Goal: Task Accomplishment & Management: Manage account settings

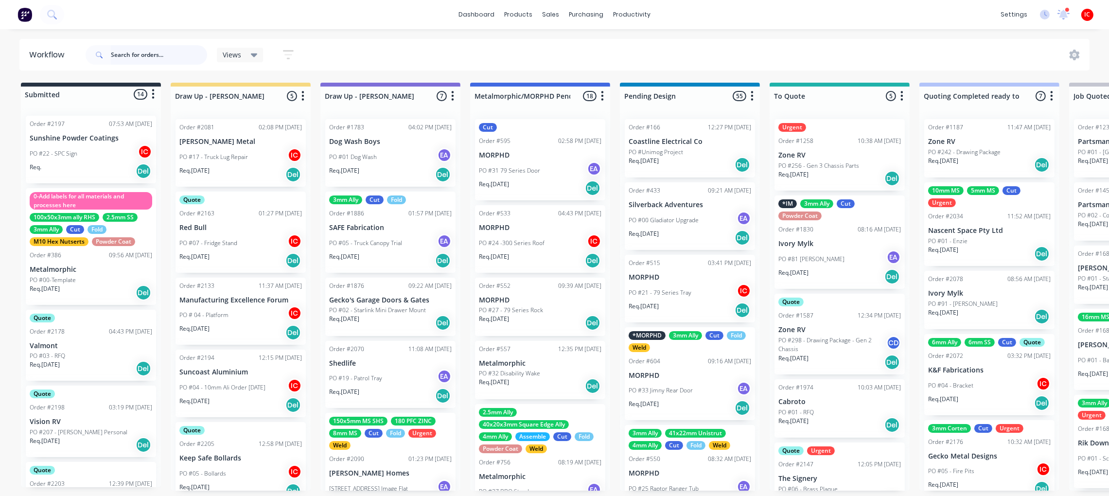
click at [168, 56] on input "text" at bounding box center [159, 54] width 96 height 19
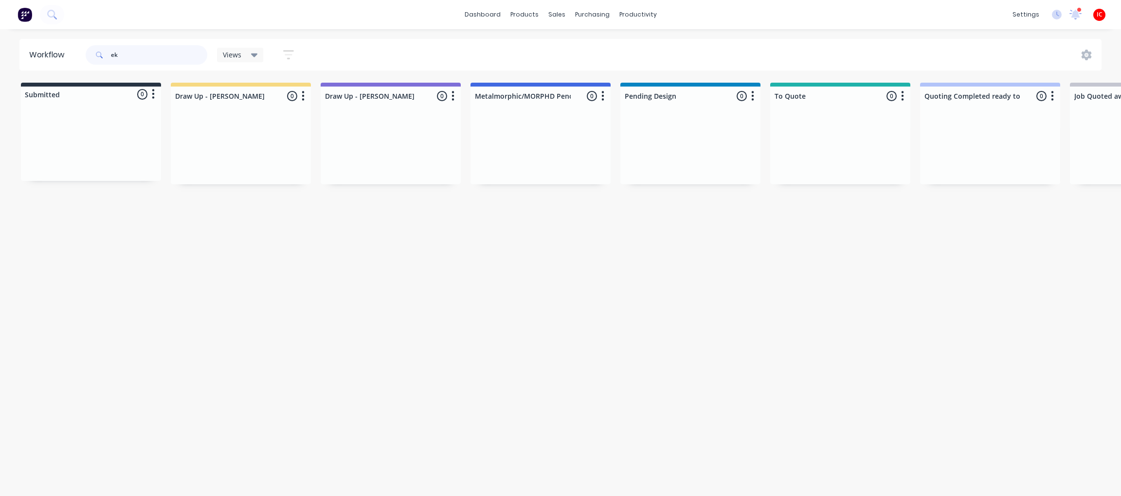
type input "ek"
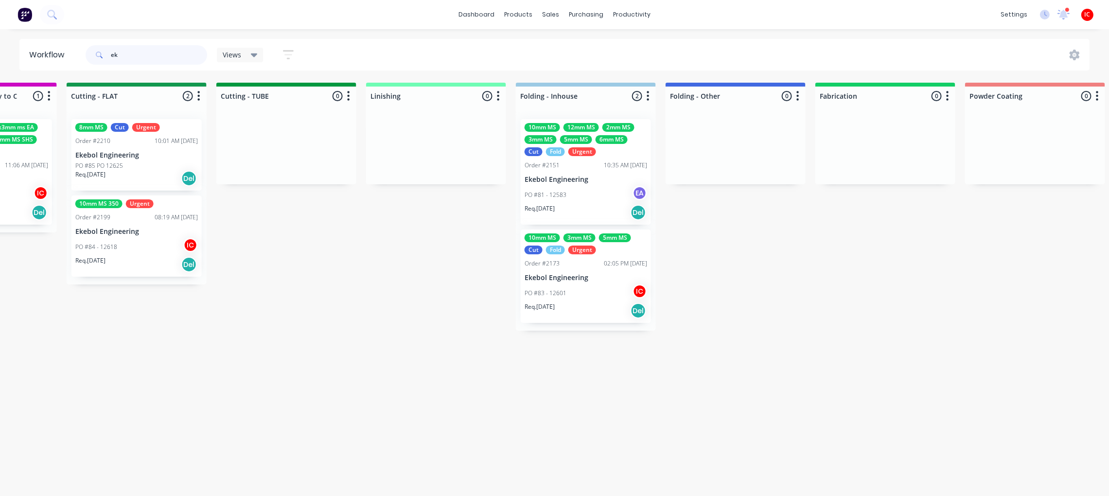
scroll to position [0, 1556]
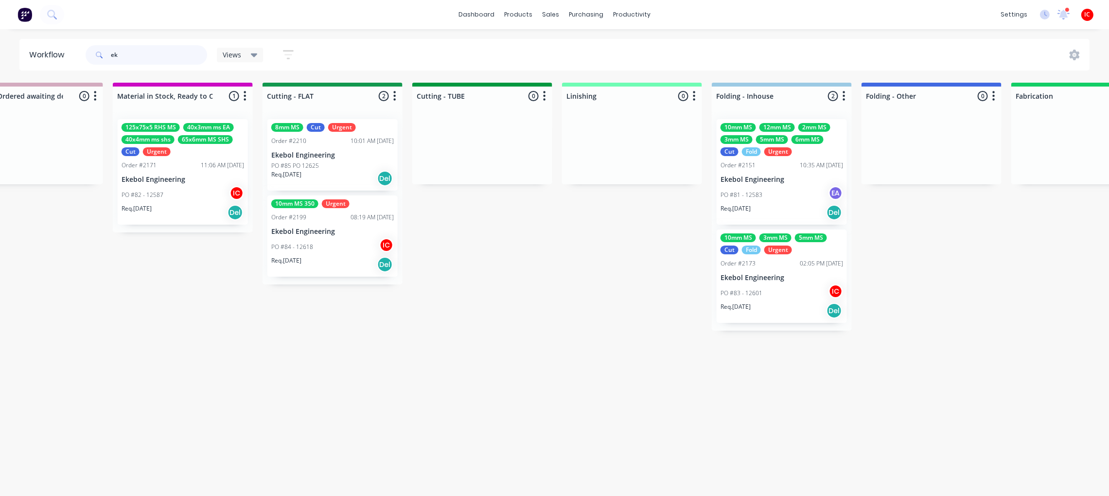
drag, startPoint x: 136, startPoint y: 58, endPoint x: 87, endPoint y: 62, distance: 49.3
click at [87, 62] on div "ek" at bounding box center [147, 54] width 122 height 19
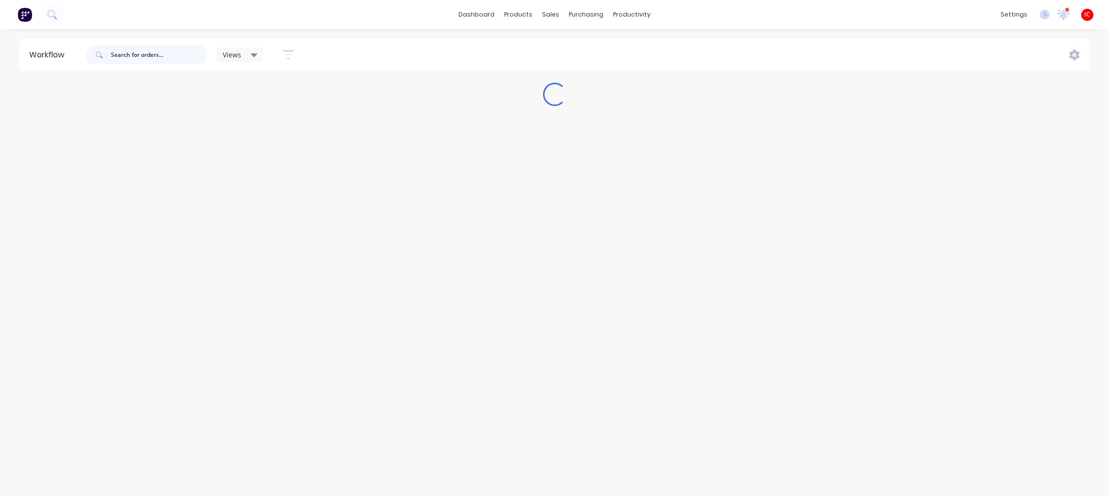
scroll to position [0, 0]
click at [160, 56] on input "text" at bounding box center [159, 54] width 96 height 19
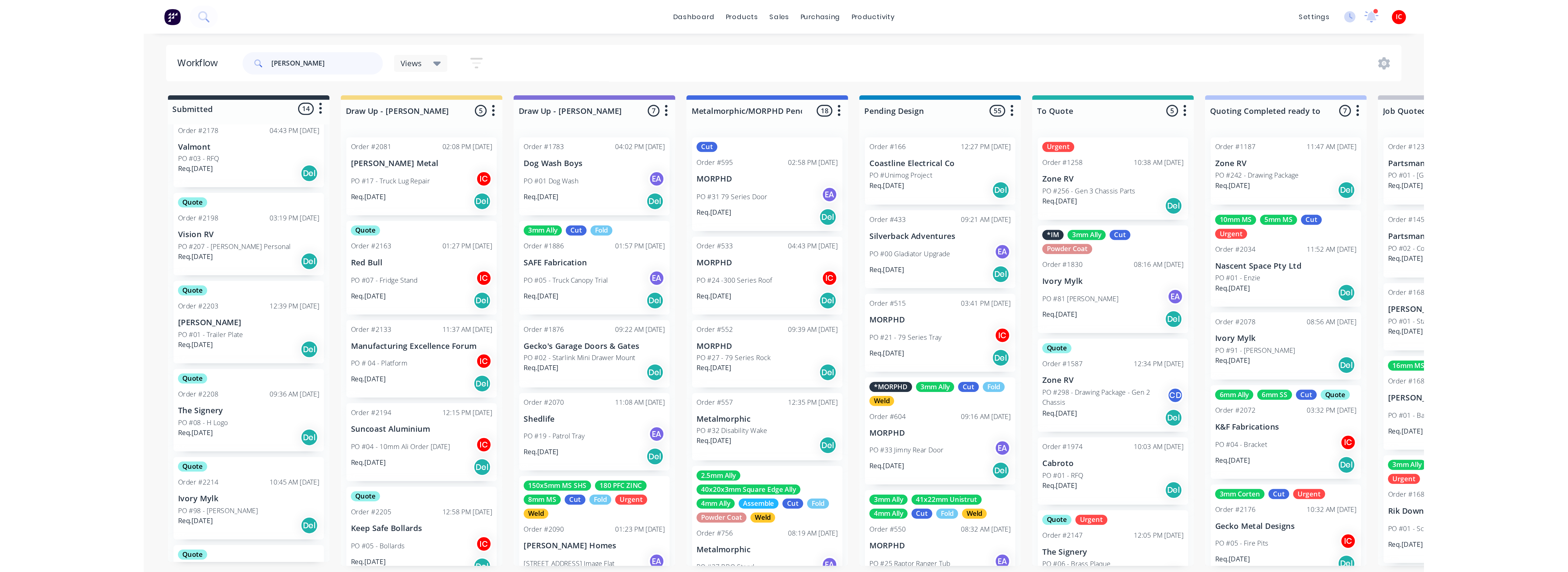
scroll to position [273, 0]
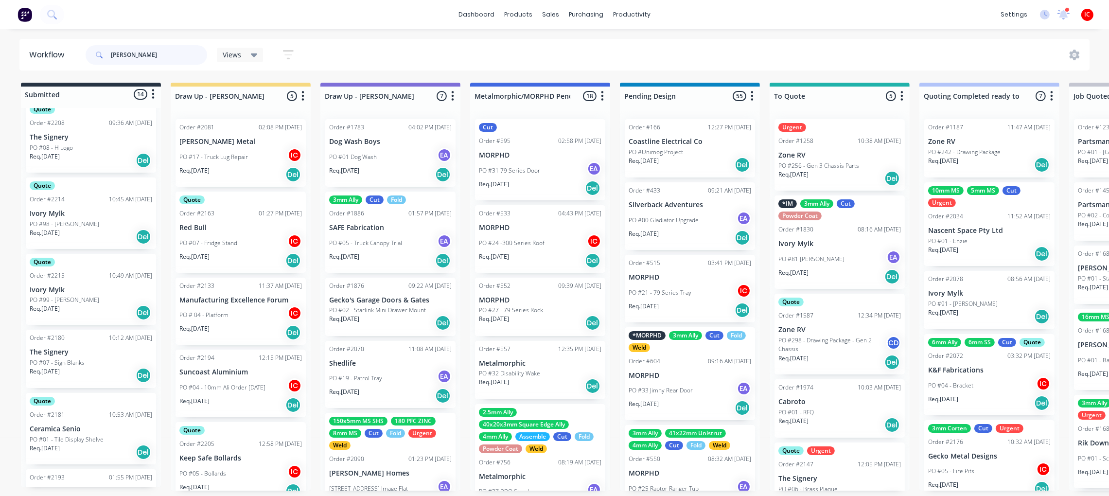
drag, startPoint x: 149, startPoint y: 52, endPoint x: 68, endPoint y: 52, distance: 81.7
click at [68, 52] on header "Workflow [PERSON_NAME] Views Save new view None (Default) edit [PERSON_NAME] ed…" at bounding box center [554, 55] width 1071 height 32
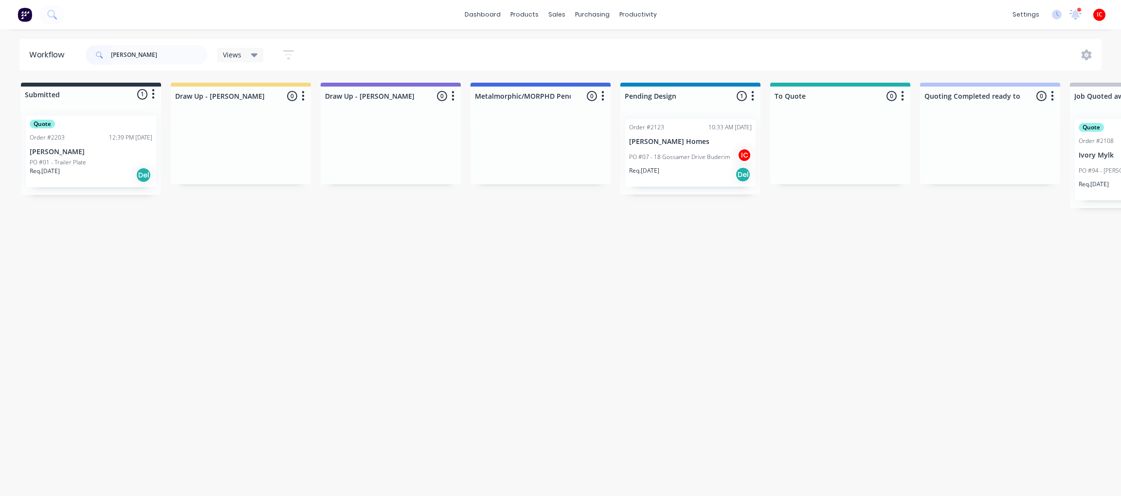
click at [109, 156] on div "Quote Order #2203 12:39 PM [DATE] [PERSON_NAME] PO #01 - Trailer Plate Req. [DA…" at bounding box center [91, 151] width 130 height 71
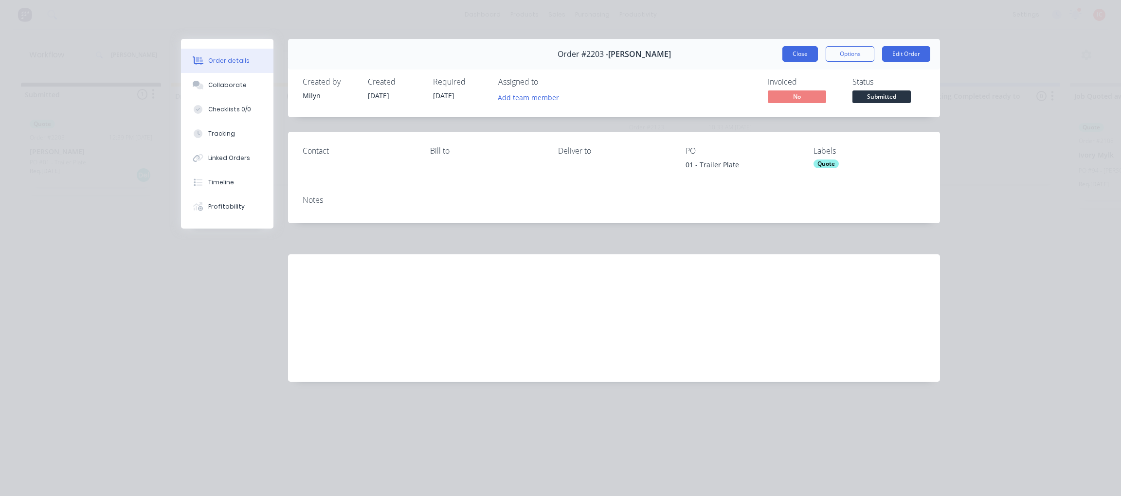
click at [792, 55] on button "Close" at bounding box center [800, 54] width 36 height 16
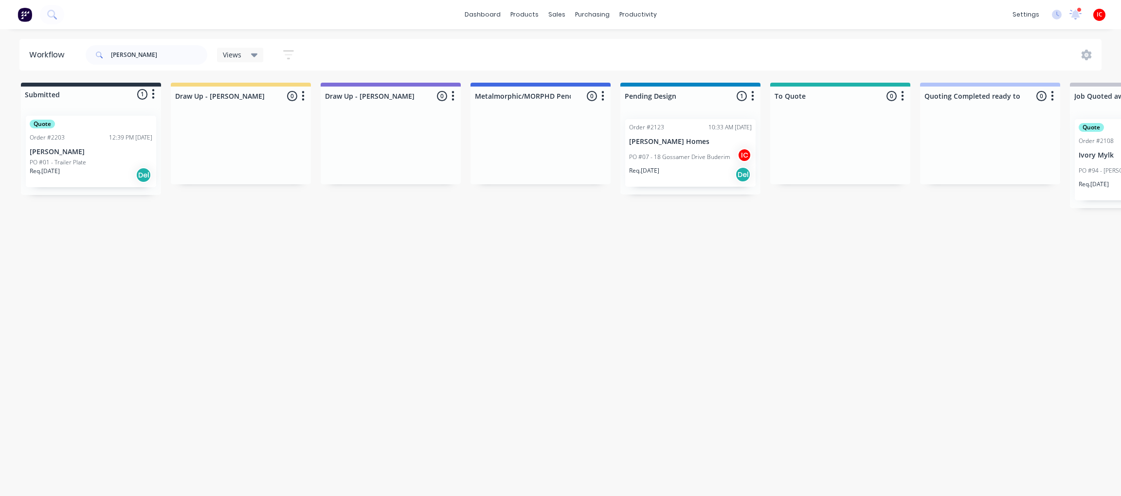
click at [75, 144] on div "Quote Order #2203 12:39 PM [DATE] [PERSON_NAME] PO #01 - Trailer Plate Req. [DA…" at bounding box center [91, 151] width 130 height 71
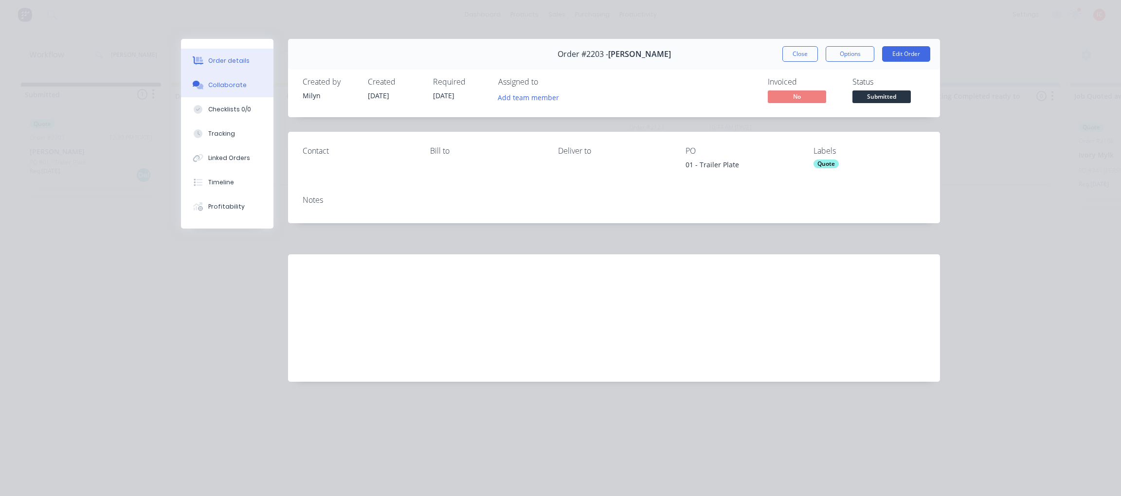
click at [220, 89] on div "Collaborate" at bounding box center [227, 85] width 38 height 9
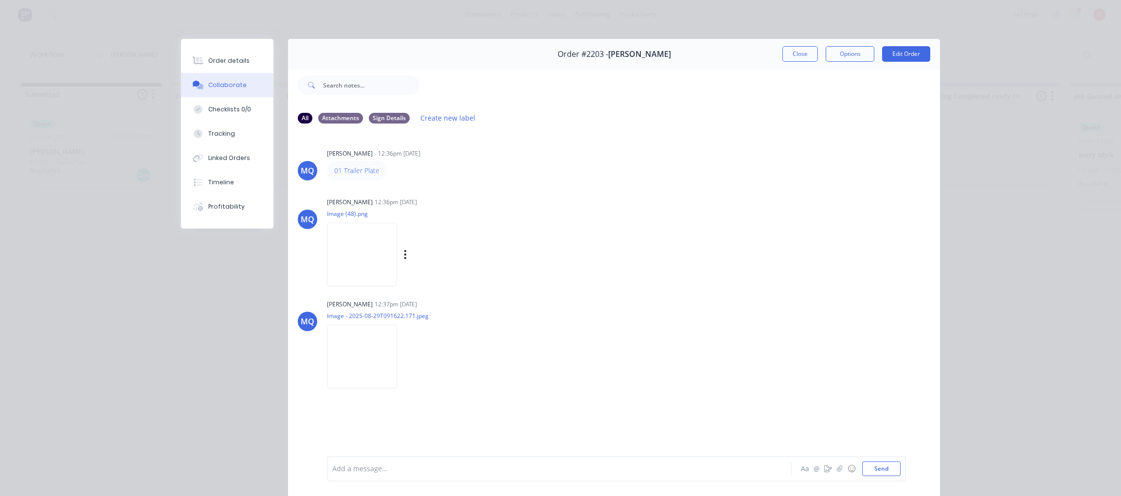
click at [356, 254] on img at bounding box center [362, 255] width 70 height 64
click at [359, 253] on img at bounding box center [362, 255] width 70 height 64
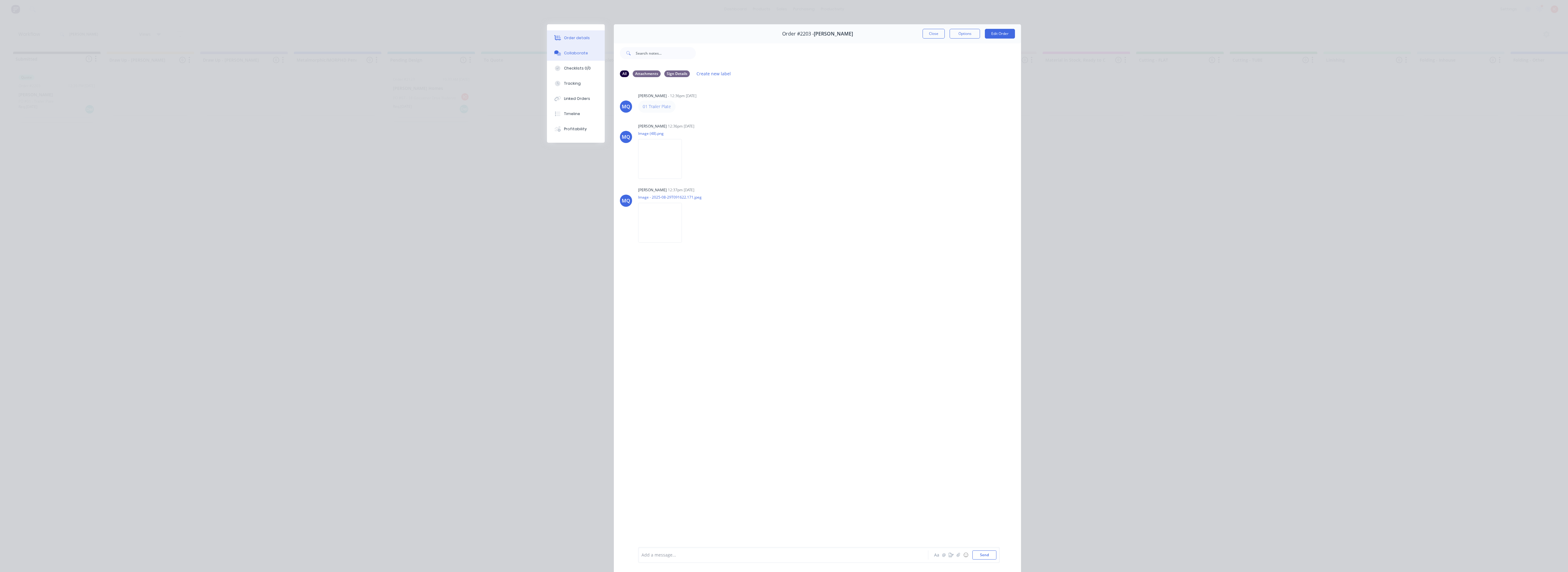
click at [582, 36] on div "Order details" at bounding box center [577, 37] width 26 height 6
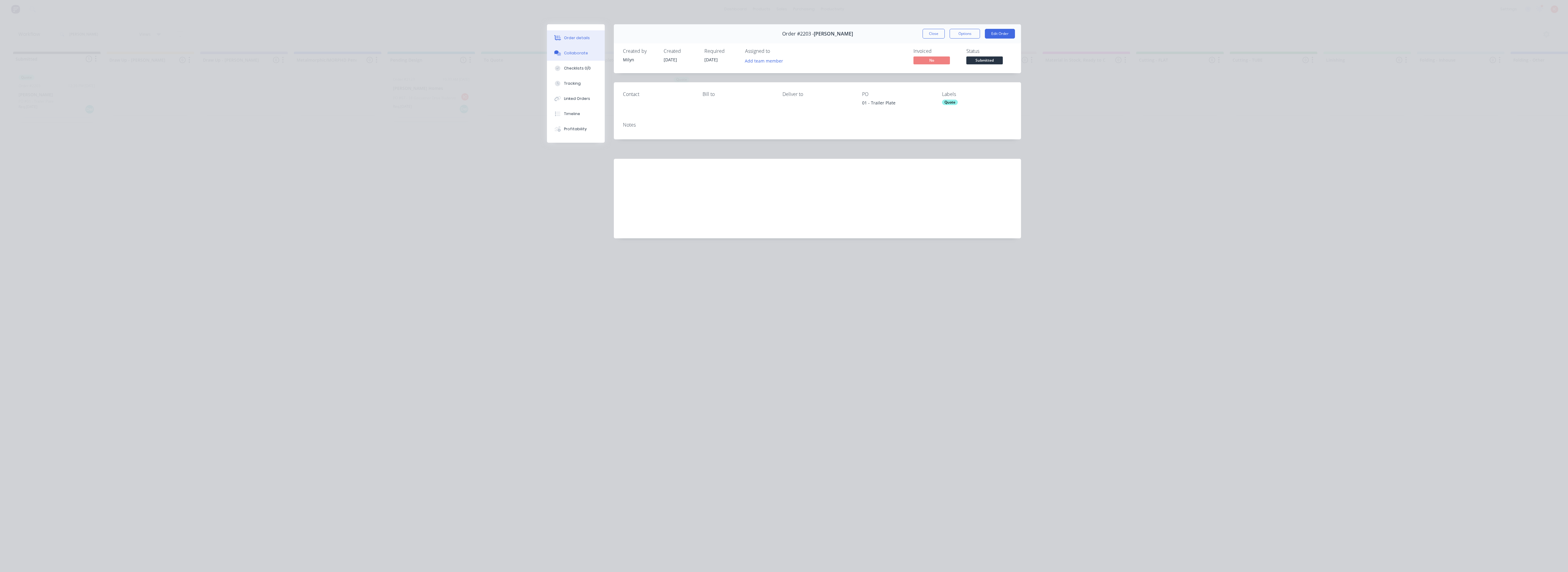
click at [584, 56] on button "Collaborate" at bounding box center [575, 53] width 57 height 15
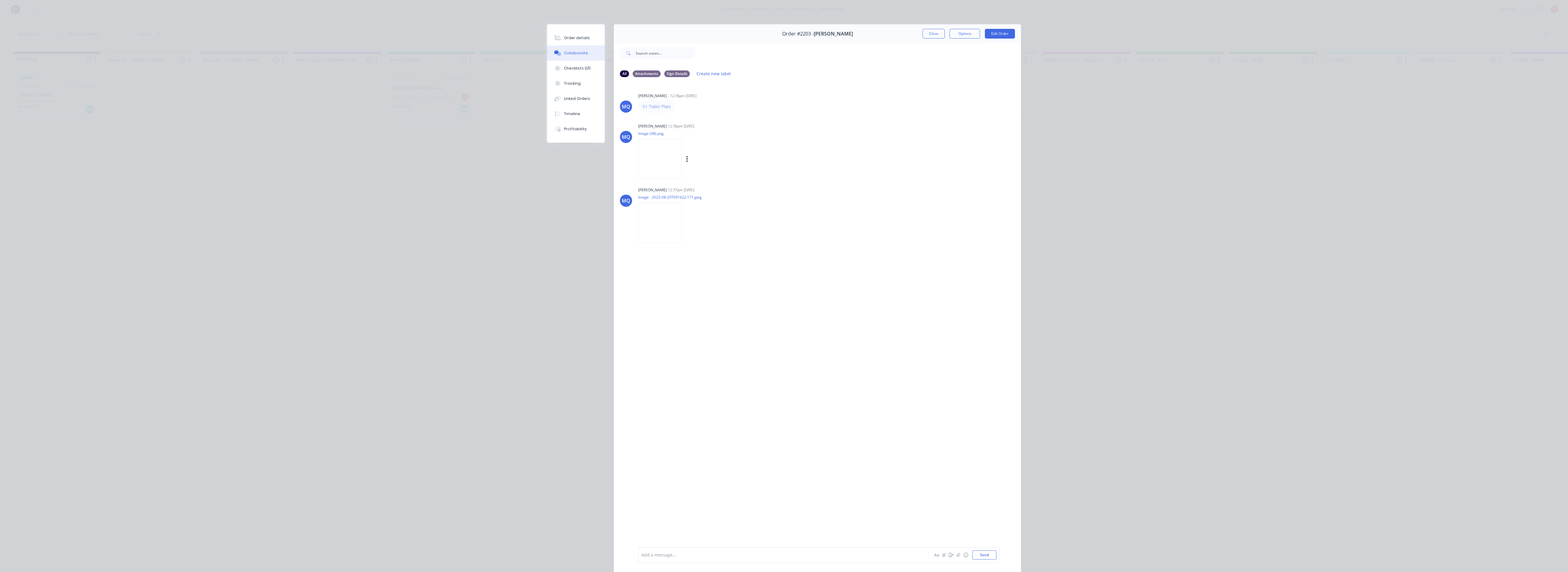
click at [667, 155] on img at bounding box center [660, 159] width 44 height 40
click at [700, 33] on button "Close" at bounding box center [934, 34] width 22 height 10
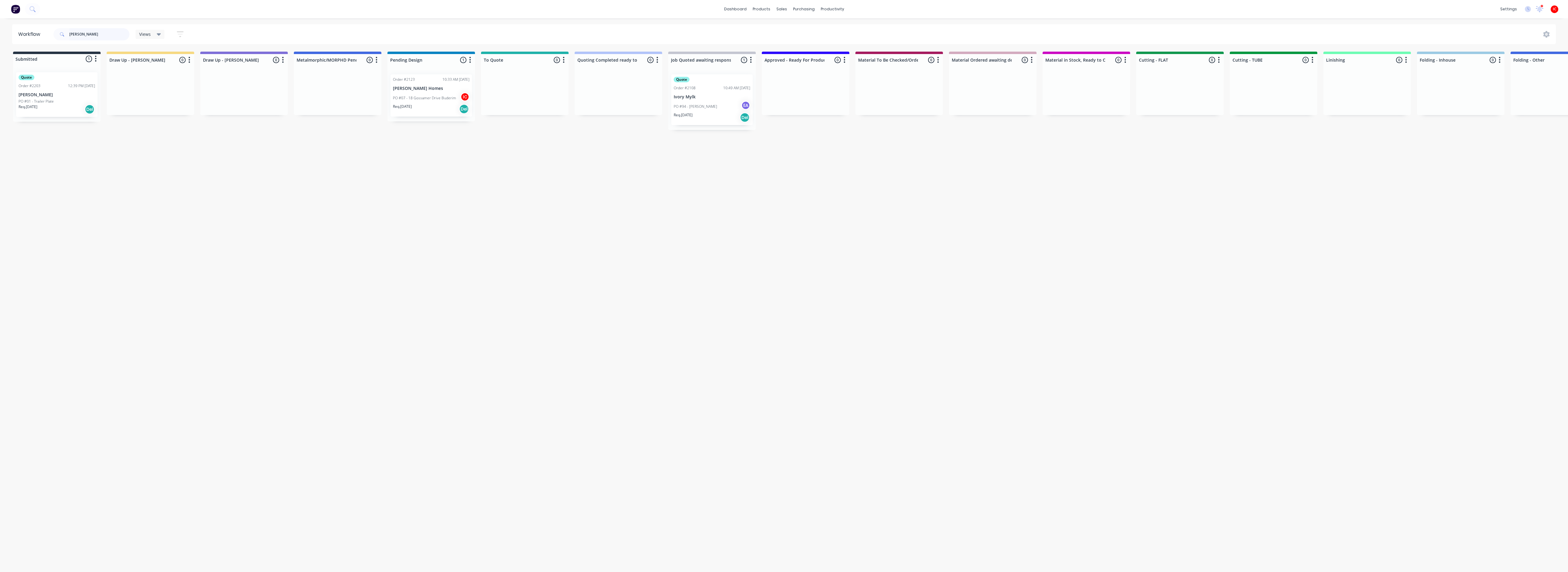
drag, startPoint x: 94, startPoint y: 37, endPoint x: 65, endPoint y: 35, distance: 29.1
click at [65, 35] on div "[PERSON_NAME]" at bounding box center [92, 34] width 76 height 12
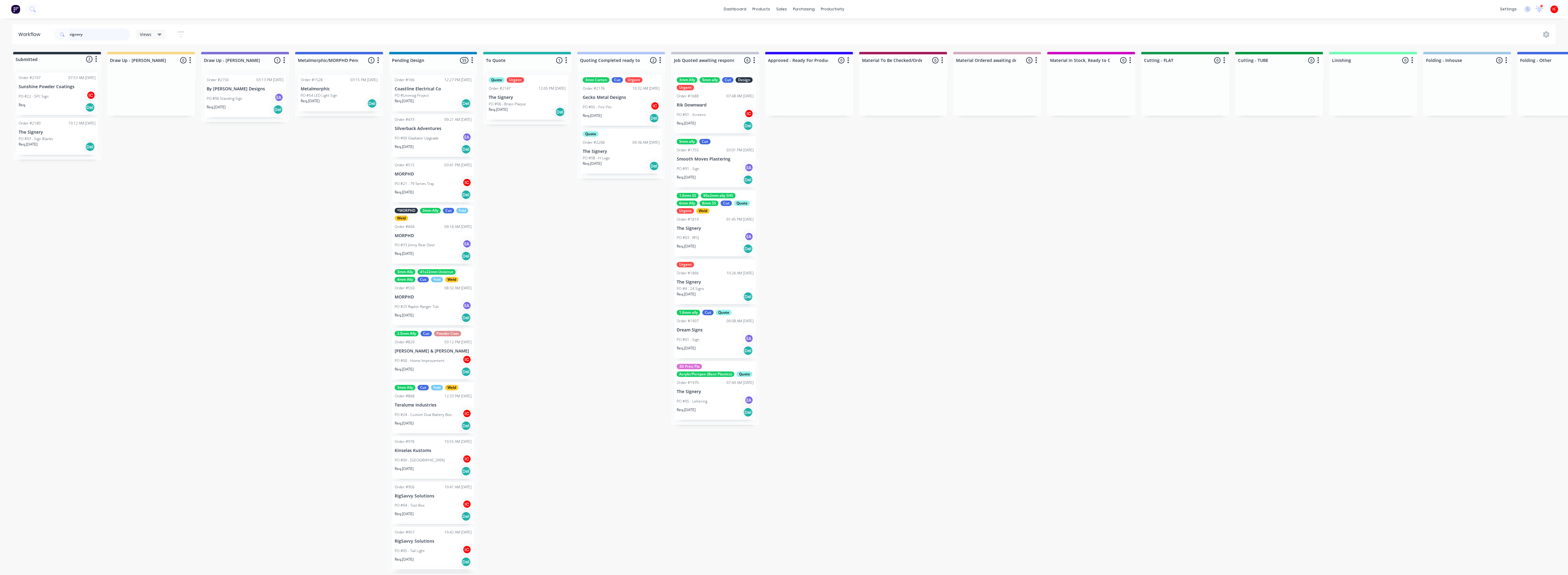
type input "signery"
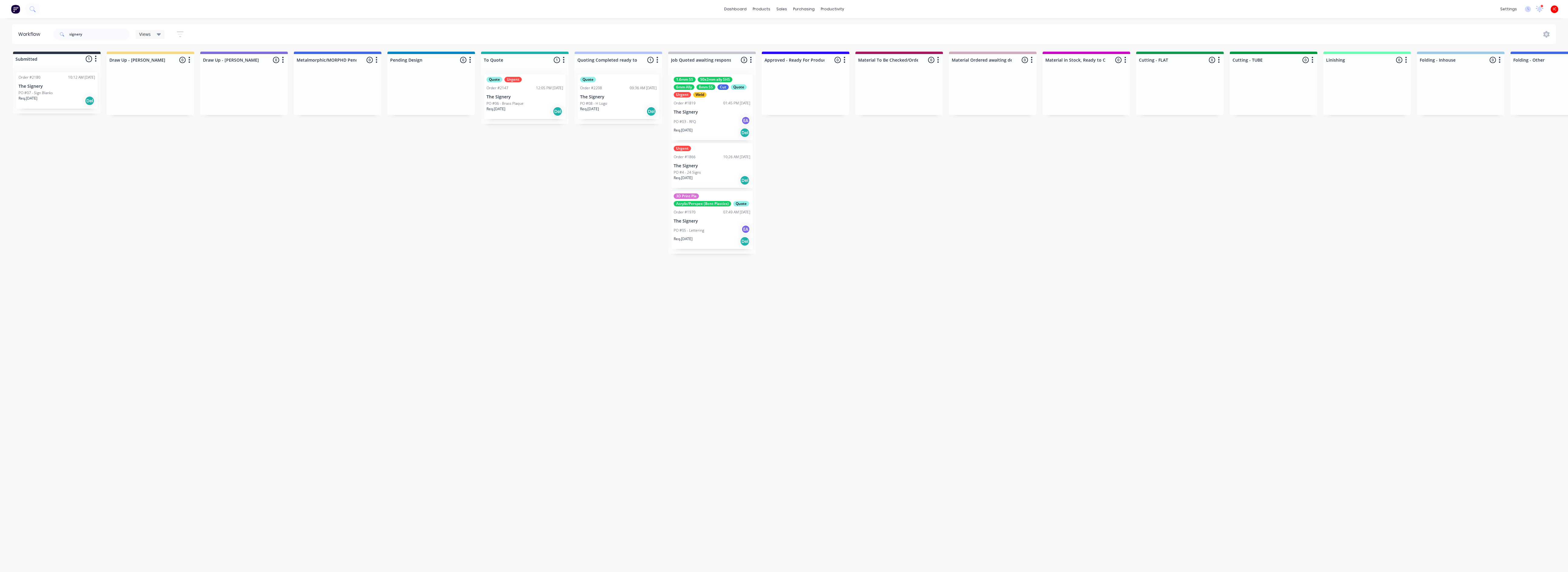
click at [529, 105] on div "PO #06 - Brass Plaque" at bounding box center [525, 103] width 77 height 6
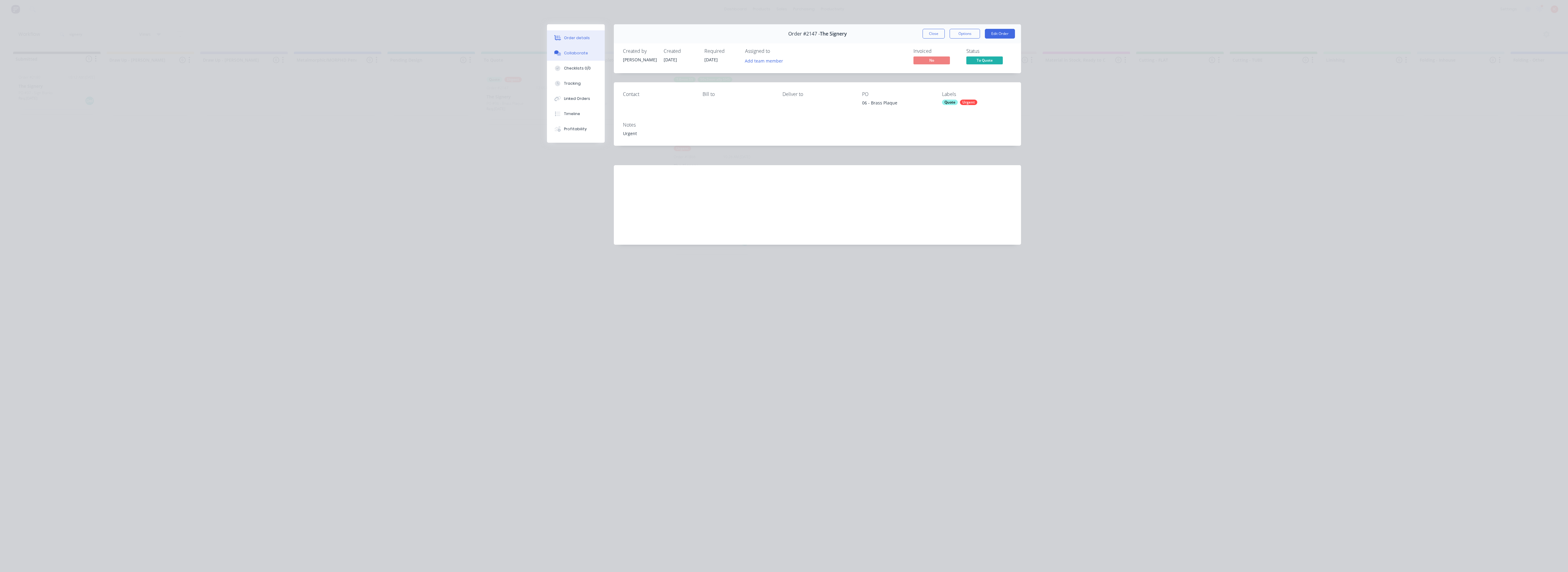
click at [580, 49] on button "Collaborate" at bounding box center [575, 53] width 57 height 15
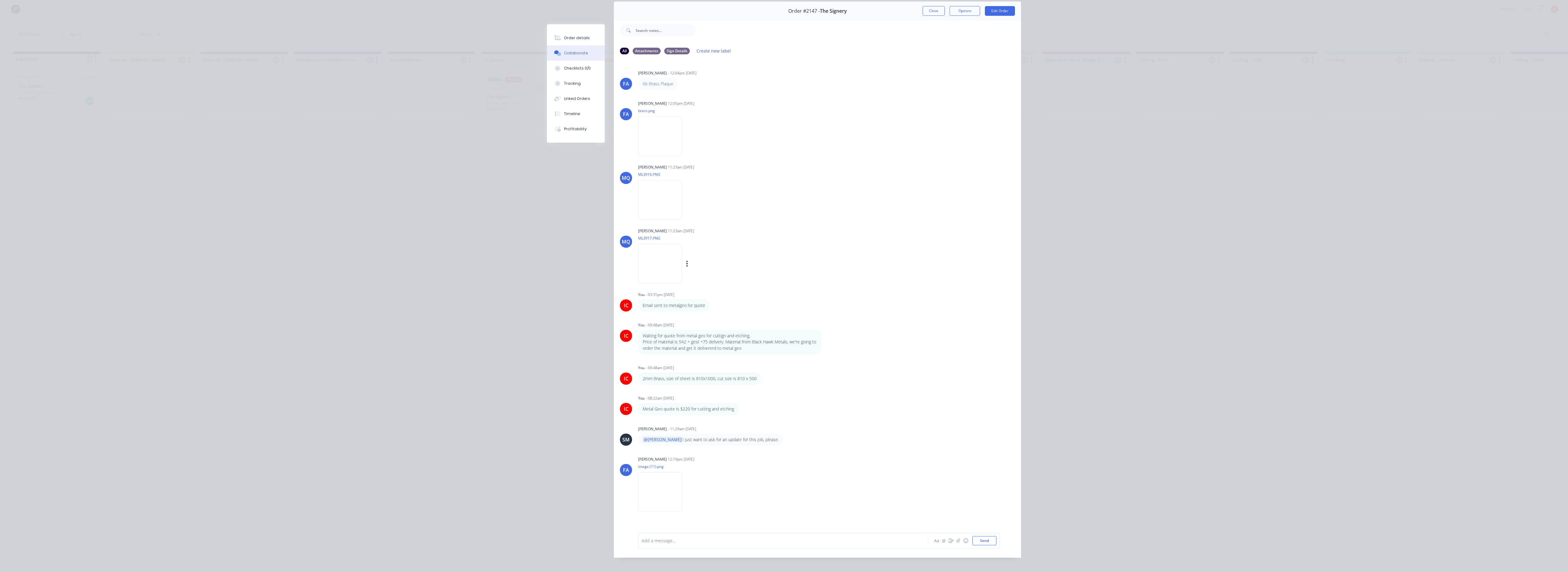
scroll to position [35, 0]
